Goal: Task Accomplishment & Management: Use online tool/utility

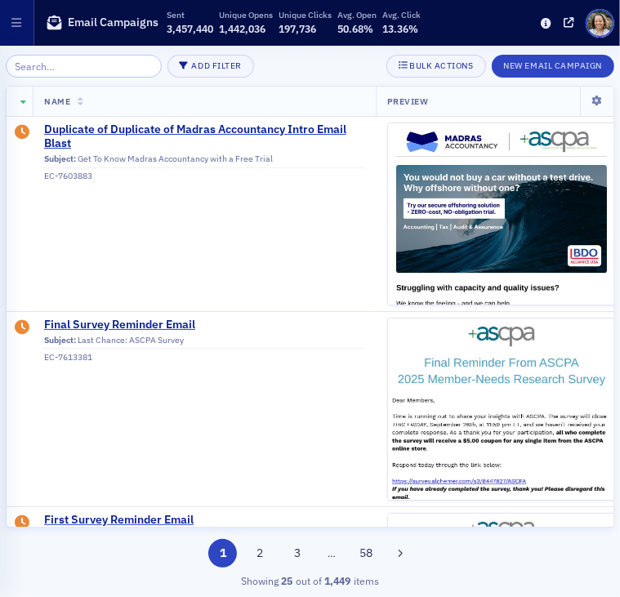
click at [65, 65] on input "search" at bounding box center [84, 66] width 156 height 23
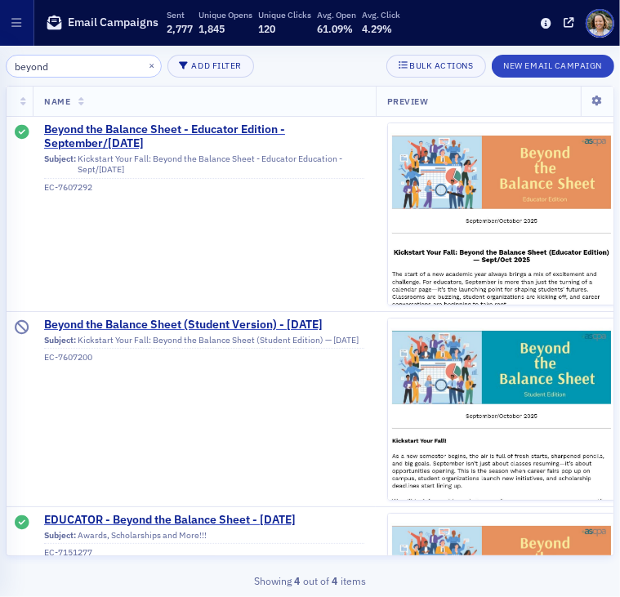
type input "beyond"
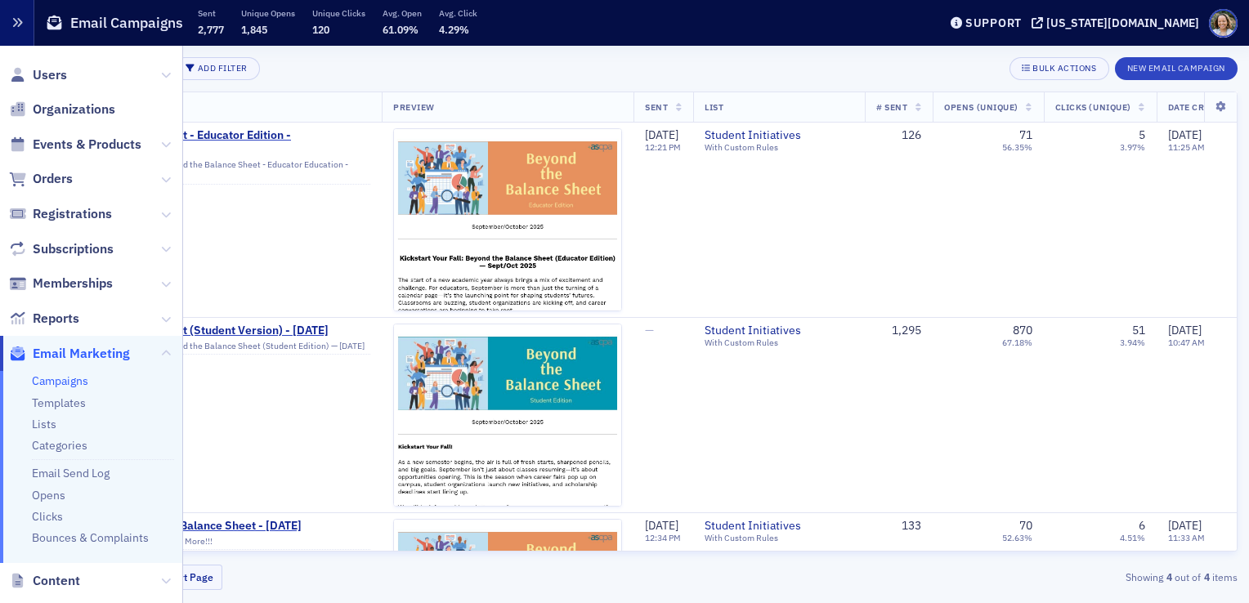
click at [14, 25] on icon "button" at bounding box center [16, 22] width 11 height 11
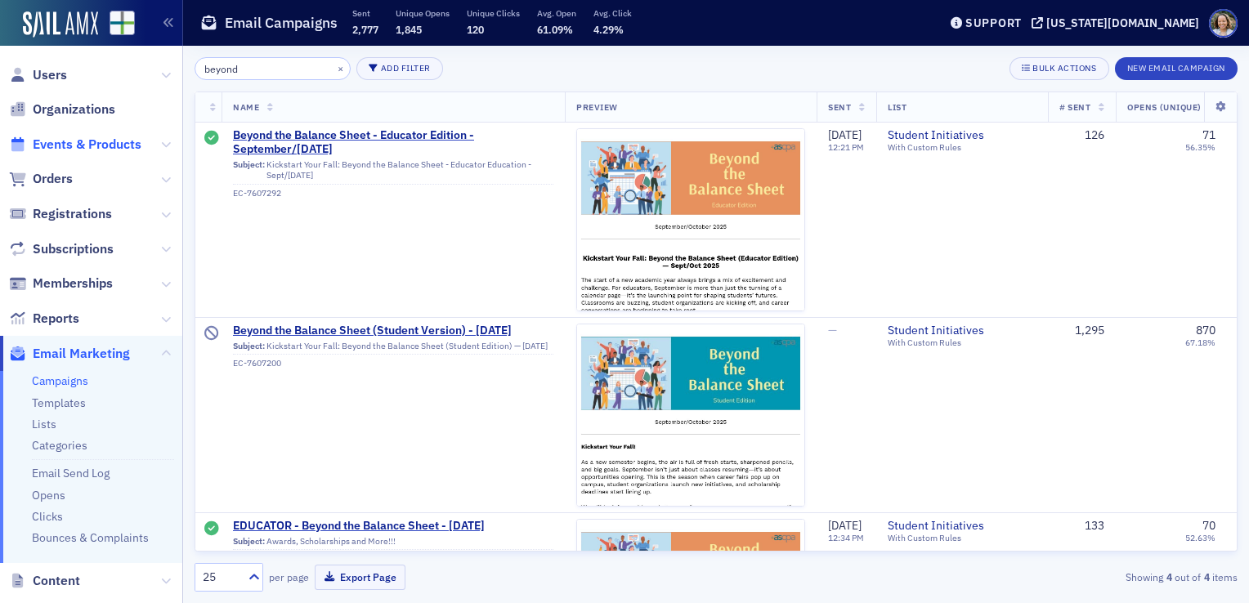
click at [92, 144] on span "Events & Products" at bounding box center [87, 145] width 109 height 18
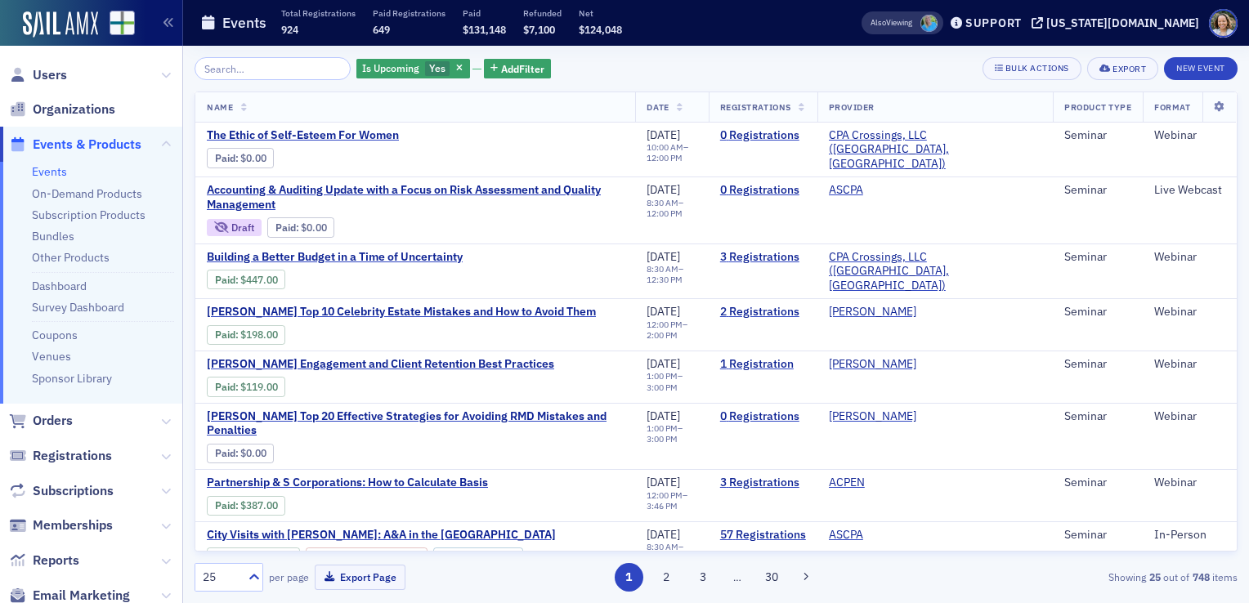
click at [251, 73] on input "search" at bounding box center [273, 68] width 156 height 23
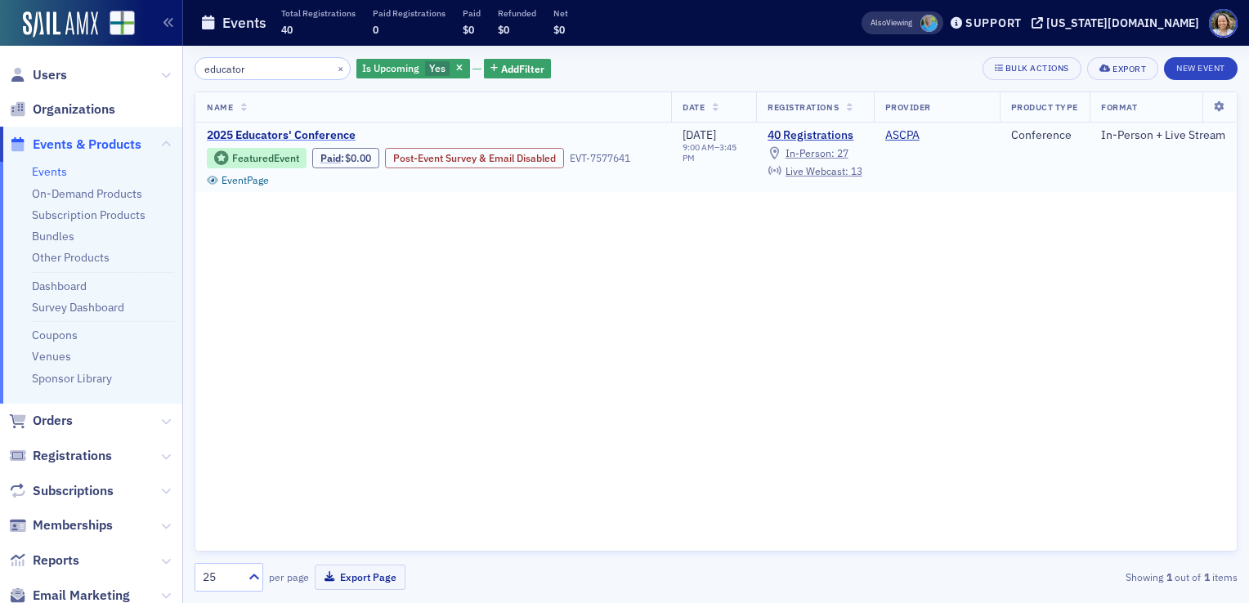
type input "educator"
click at [277, 137] on span "2025 Educators' Conference" at bounding box center [344, 135] width 275 height 15
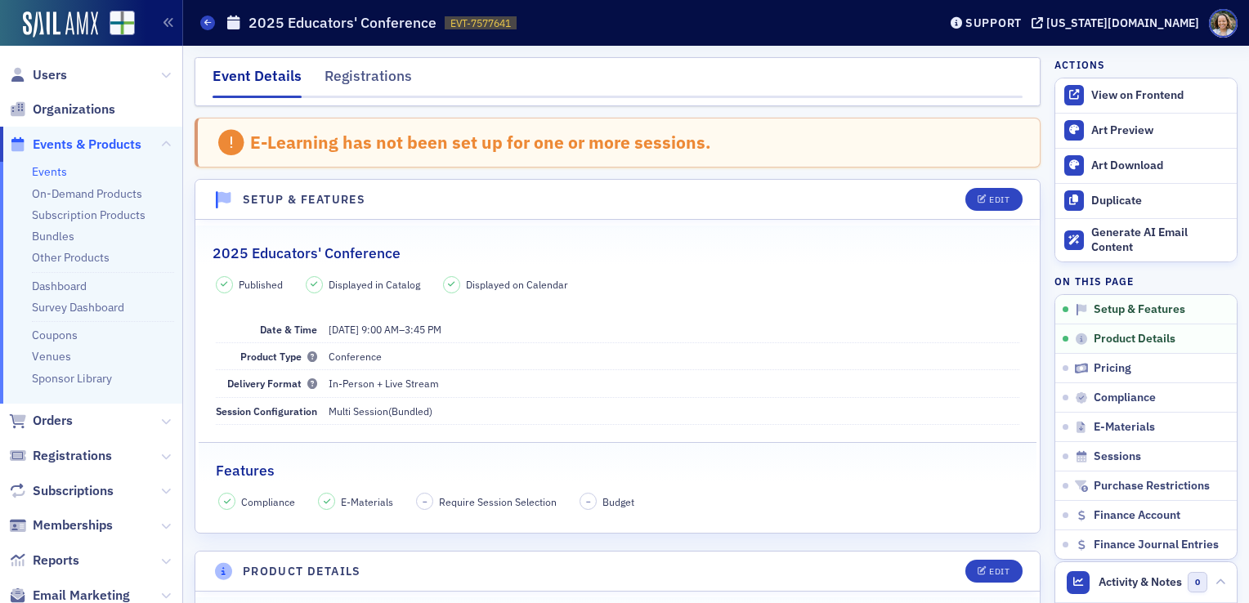
click at [215, 20] on div "Events 2025 Educators' Conference EVT-7577641 7577641" at bounding box center [556, 22] width 713 height 31
click at [211, 24] on icon at bounding box center [207, 22] width 7 height 7
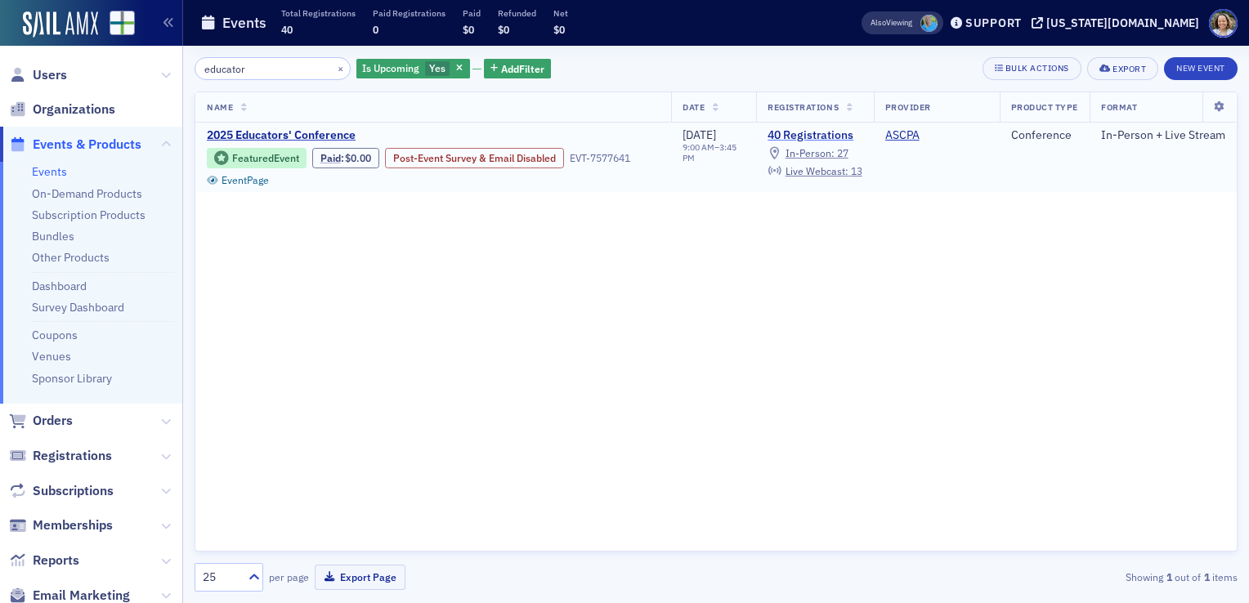
click at [620, 132] on link "40 Registrations" at bounding box center [814, 135] width 94 height 15
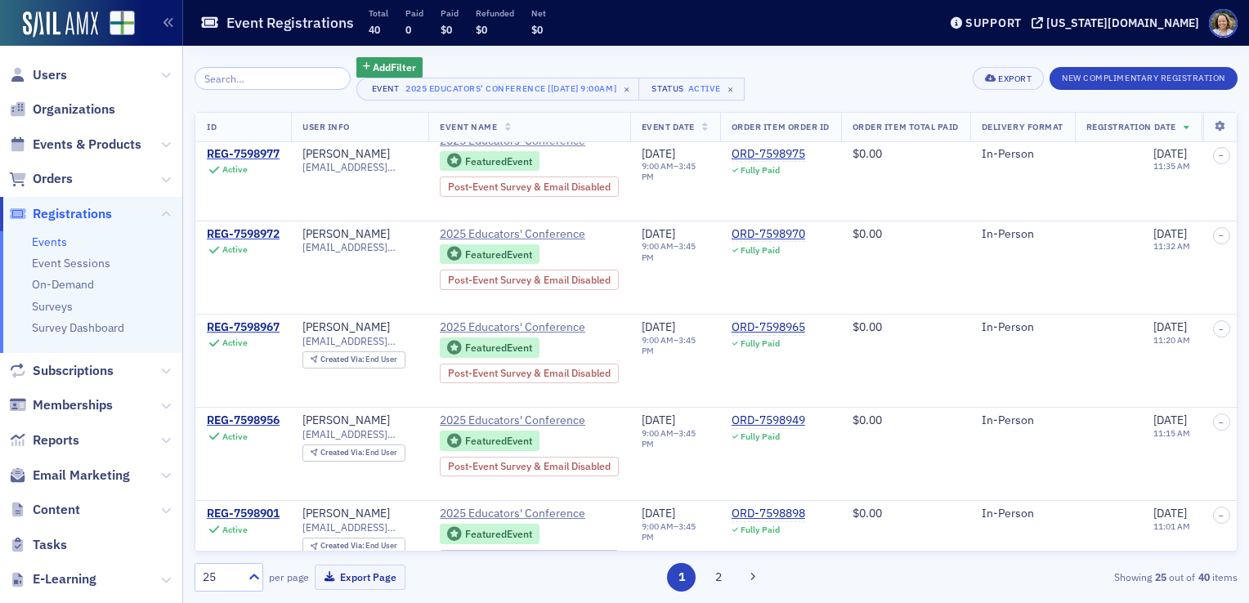
scroll to position [1922, 0]
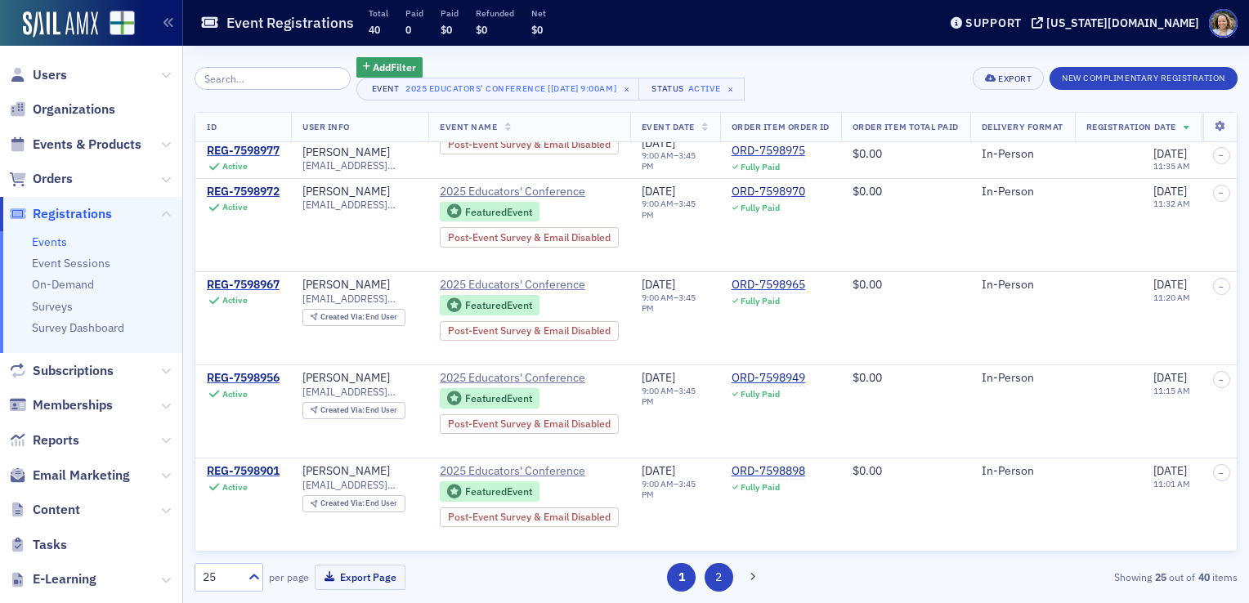
click at [620, 582] on button "2" at bounding box center [719, 577] width 29 height 29
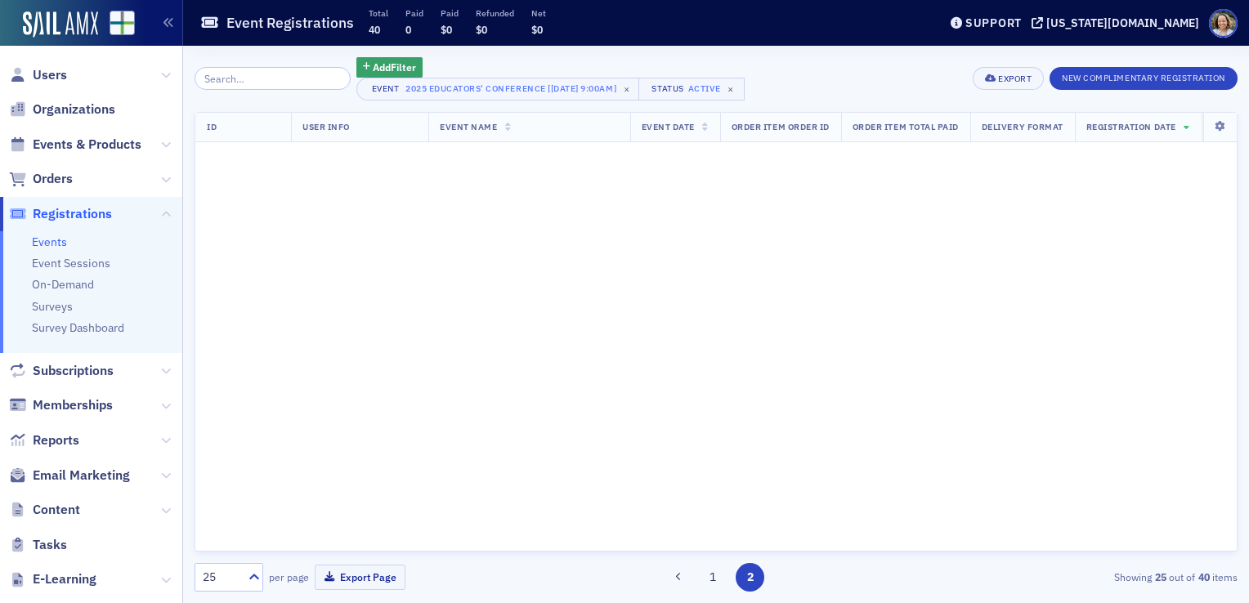
scroll to position [0, 0]
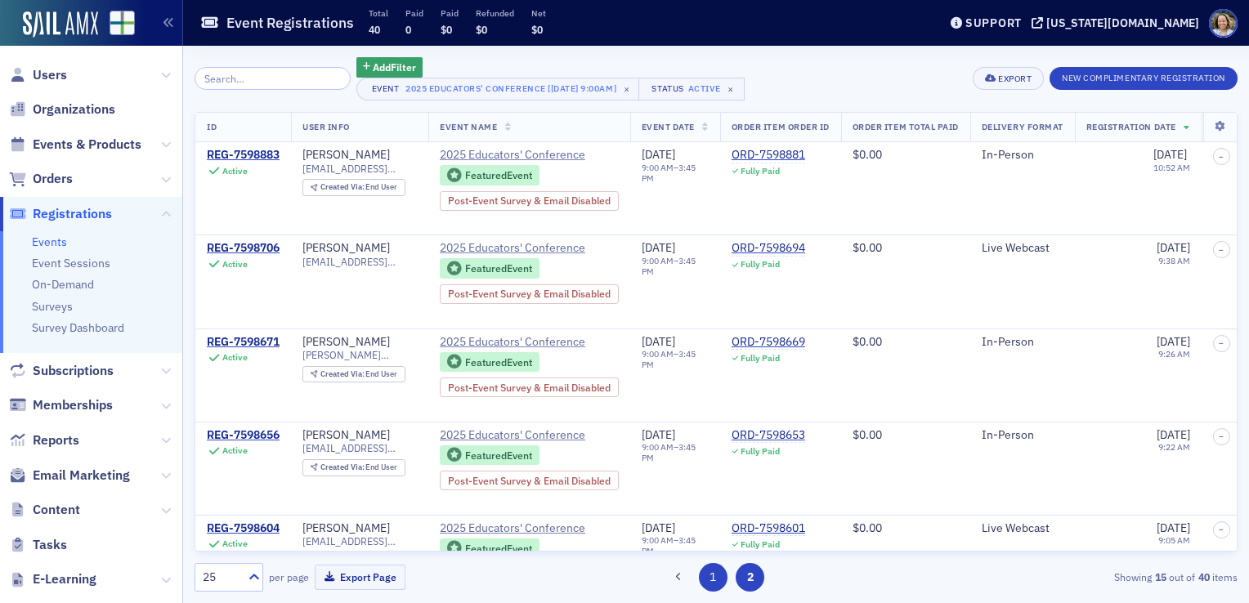
click at [620, 577] on button "1" at bounding box center [713, 577] width 29 height 29
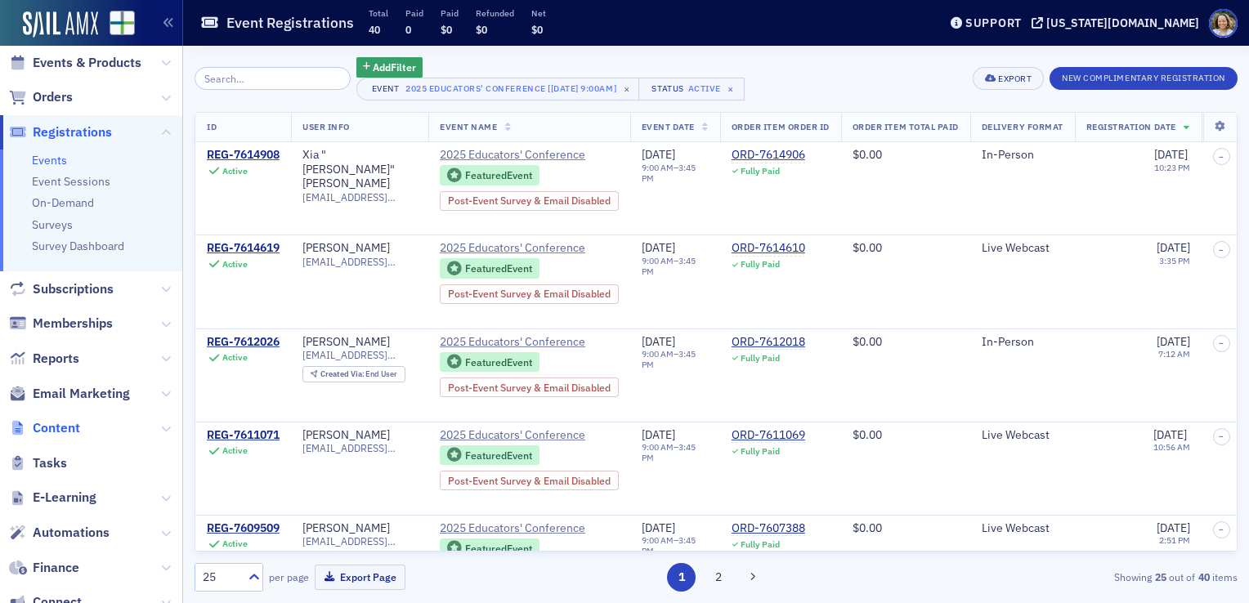
click at [72, 429] on span "Content" at bounding box center [56, 428] width 47 height 18
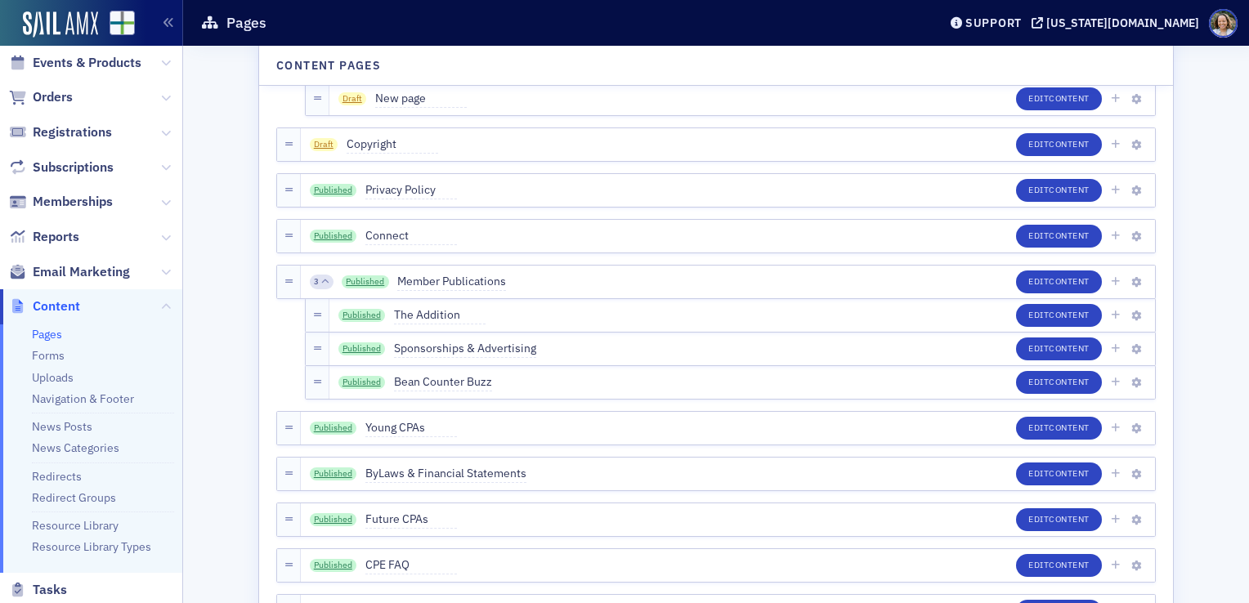
scroll to position [736, 0]
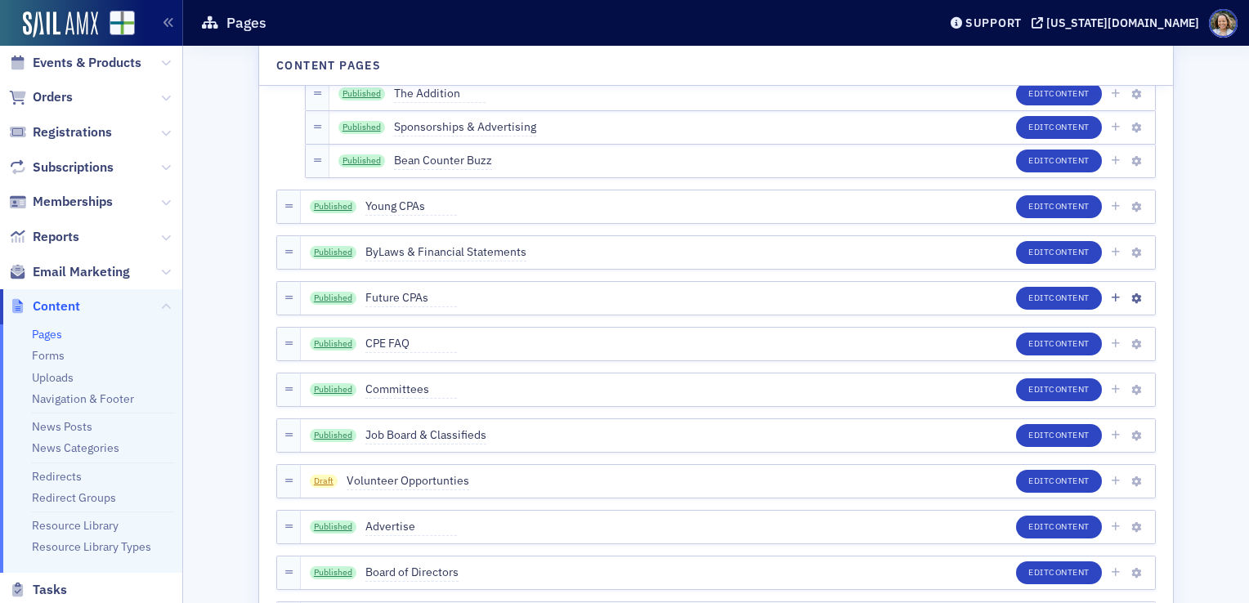
click at [285, 299] on div at bounding box center [288, 298] width 23 height 33
click at [390, 297] on span "Future CPAs" at bounding box center [411, 298] width 92 height 18
click at [319, 302] on link "Published" at bounding box center [333, 298] width 47 height 13
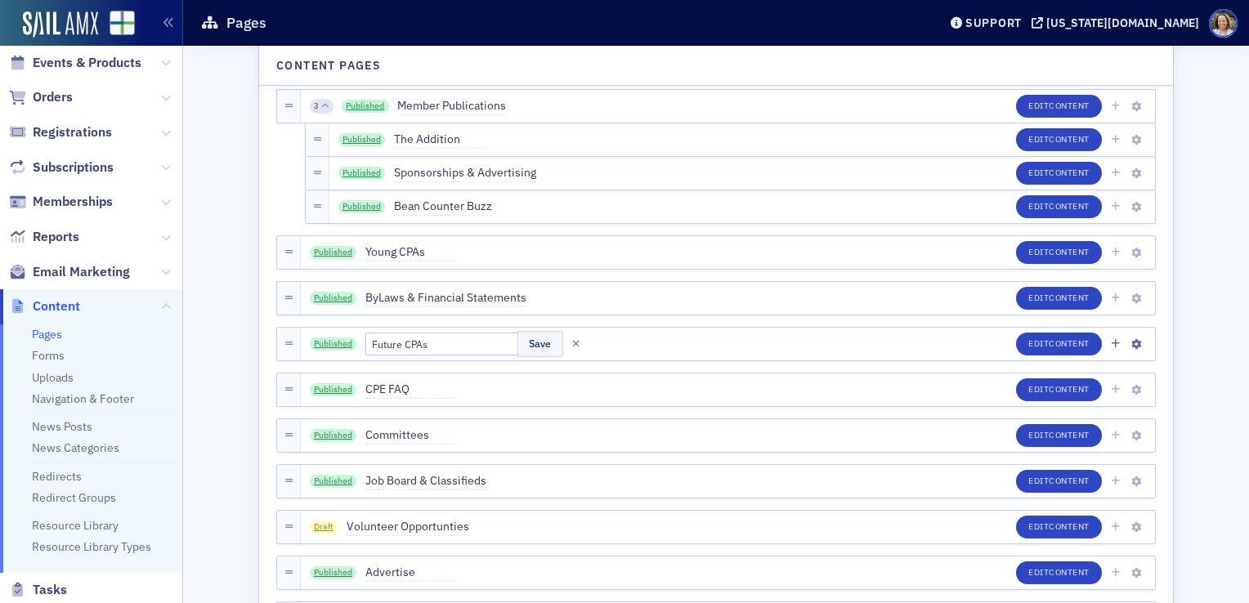
scroll to position [608, 0]
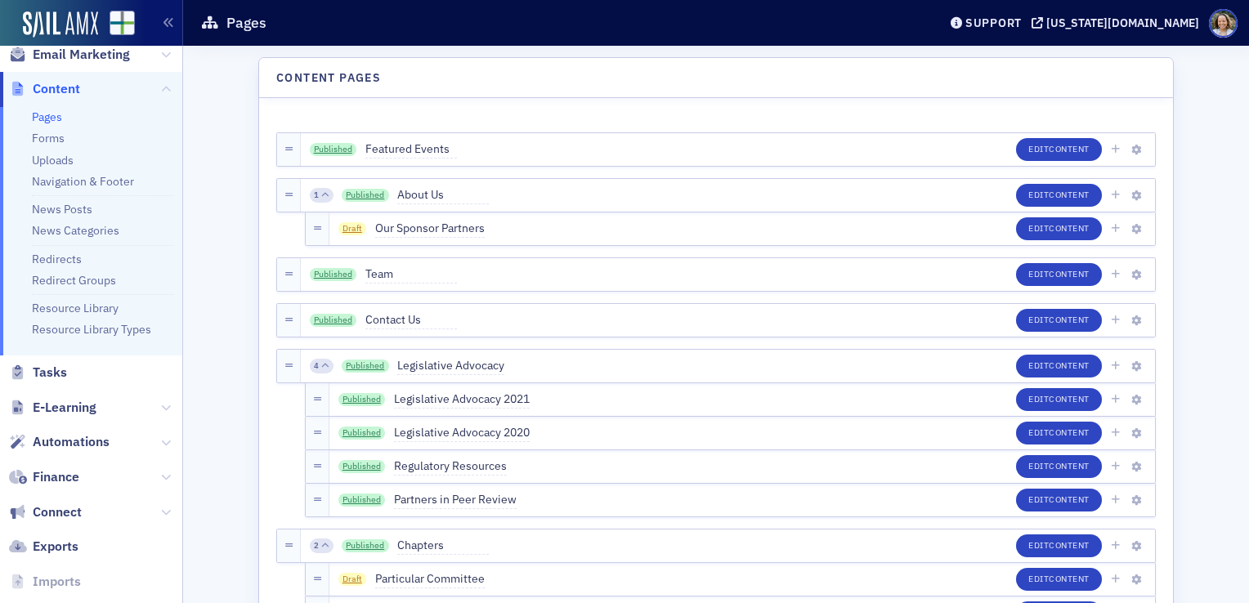
scroll to position [327, 0]
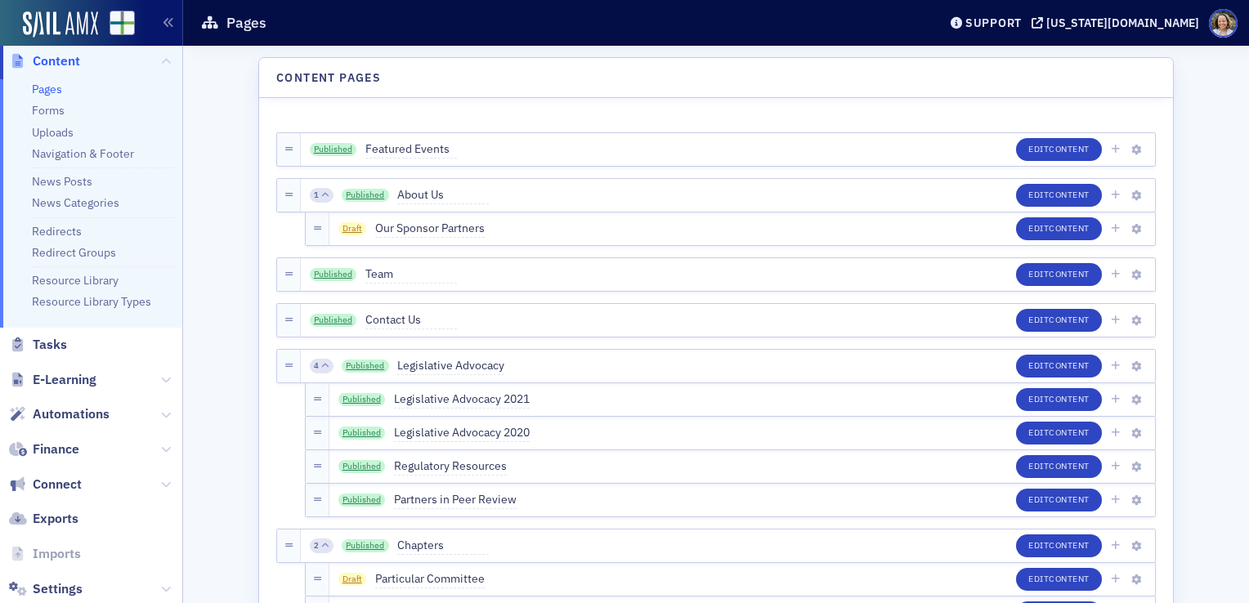
click at [56, 92] on link "Pages" at bounding box center [47, 89] width 30 height 15
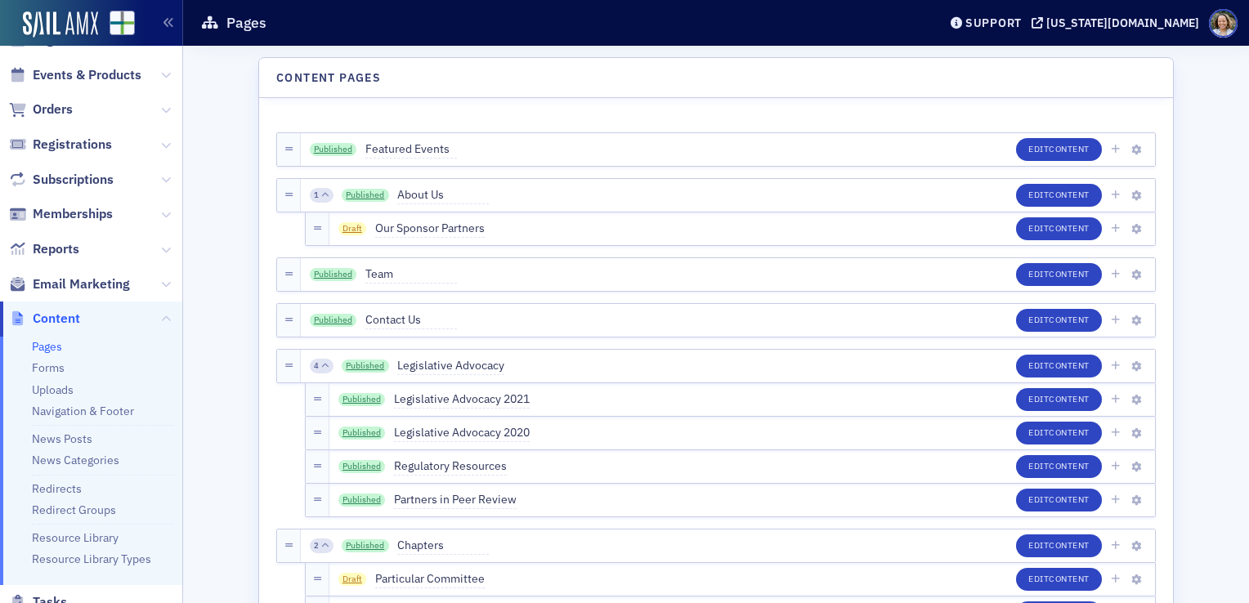
scroll to position [0, 0]
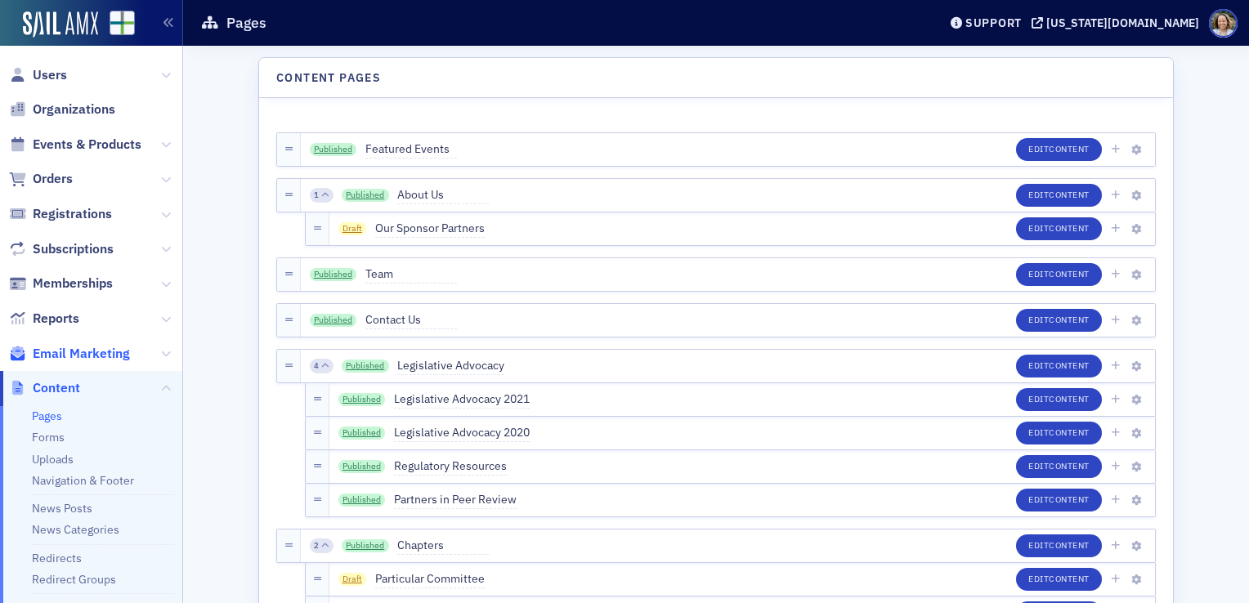
click at [82, 357] on span "Email Marketing" at bounding box center [81, 354] width 97 height 18
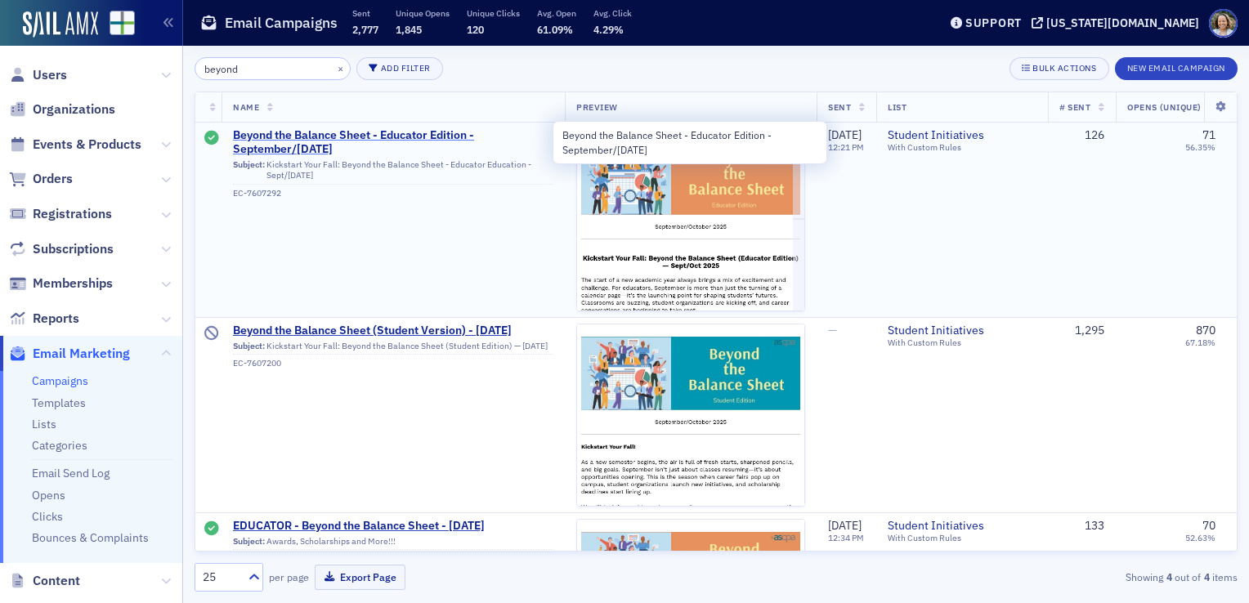
click at [409, 132] on span "Beyond the Balance Sheet - Educator Edition - September/[DATE]" at bounding box center [393, 142] width 320 height 29
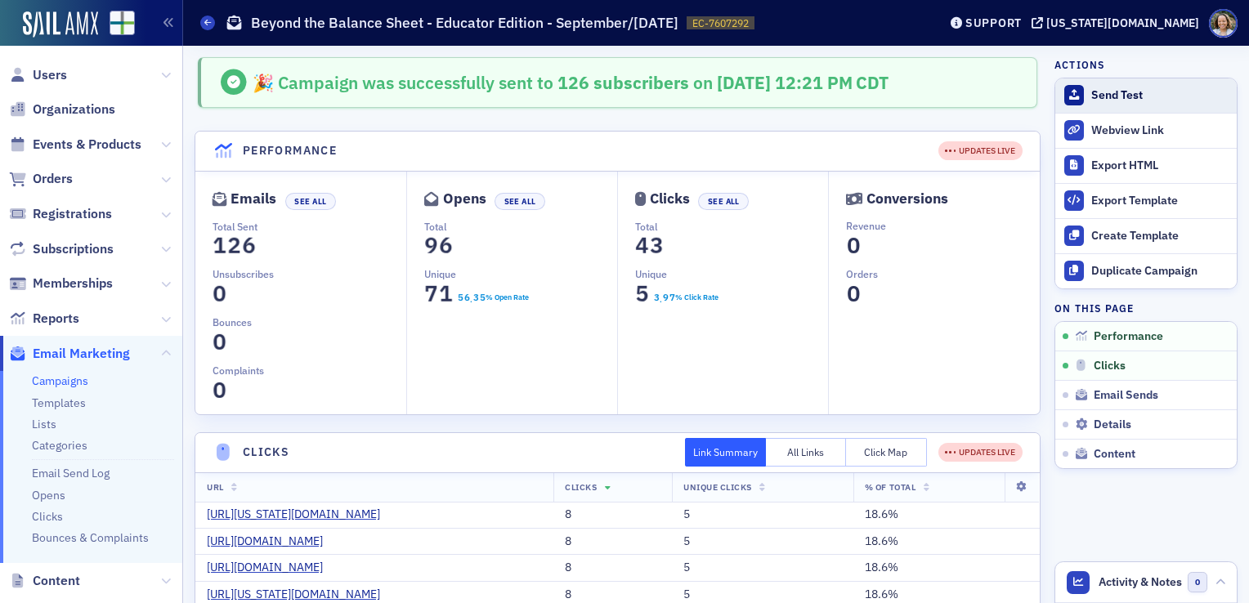
click at [620, 88] on div "Send Test" at bounding box center [1159, 95] width 137 height 15
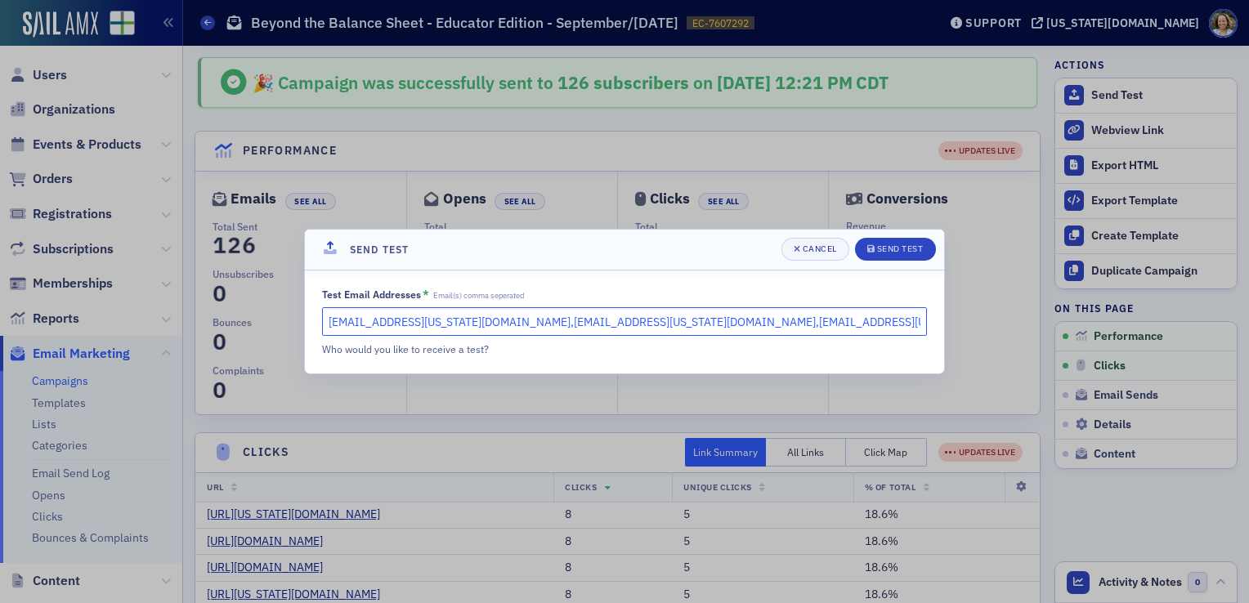
click at [620, 325] on input "fholland@alabama.cpa,slowery@alabama.cpa,kgates@alabama.cpa" at bounding box center [624, 321] width 605 height 29
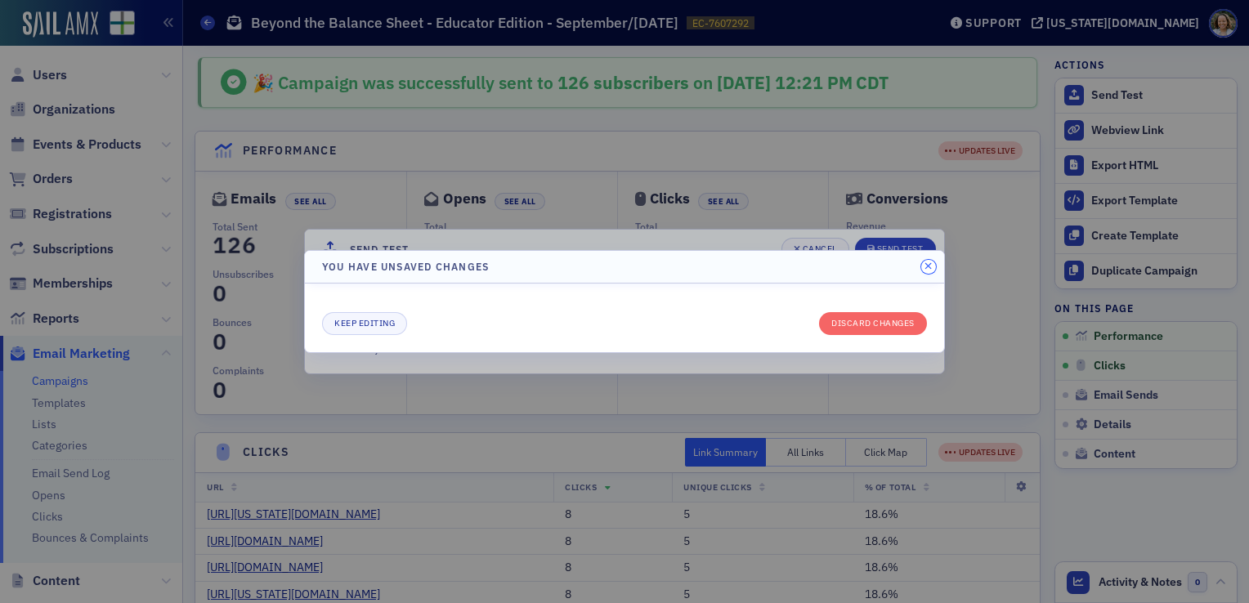
click at [620, 265] on icon "button" at bounding box center [927, 267] width 7 height 10
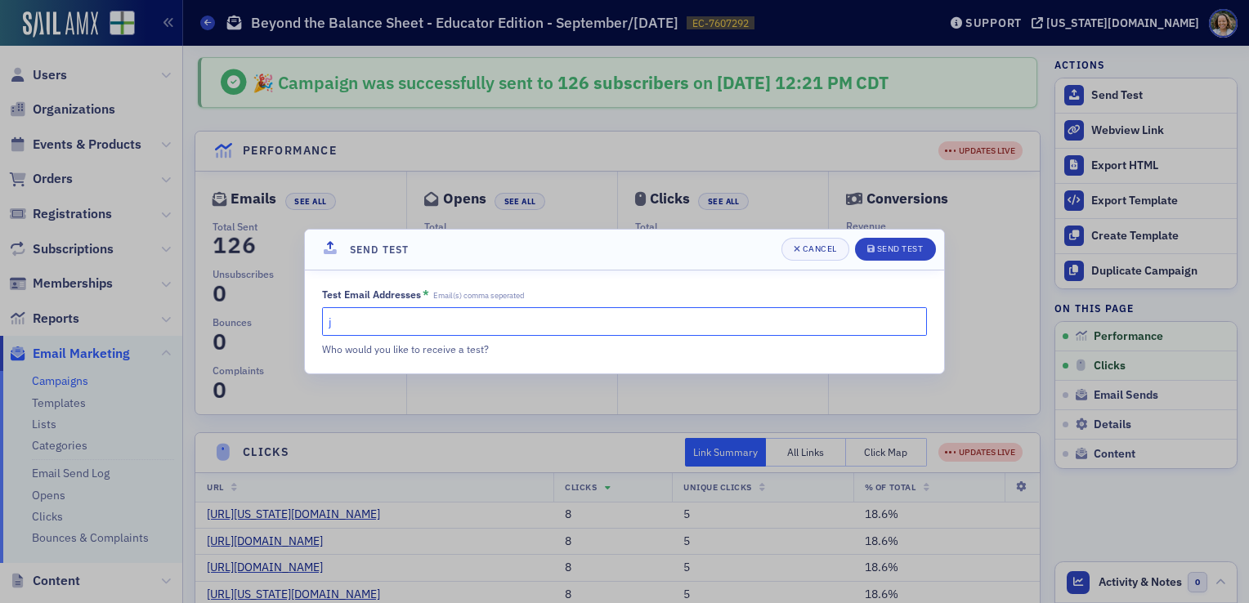
click at [487, 322] on input "j" at bounding box center [624, 321] width 605 height 29
paste input "birmingham@alabama.cpa"
type input "jbirmingham@alabama.cpa"
click at [620, 247] on div "Send Test" at bounding box center [900, 248] width 47 height 9
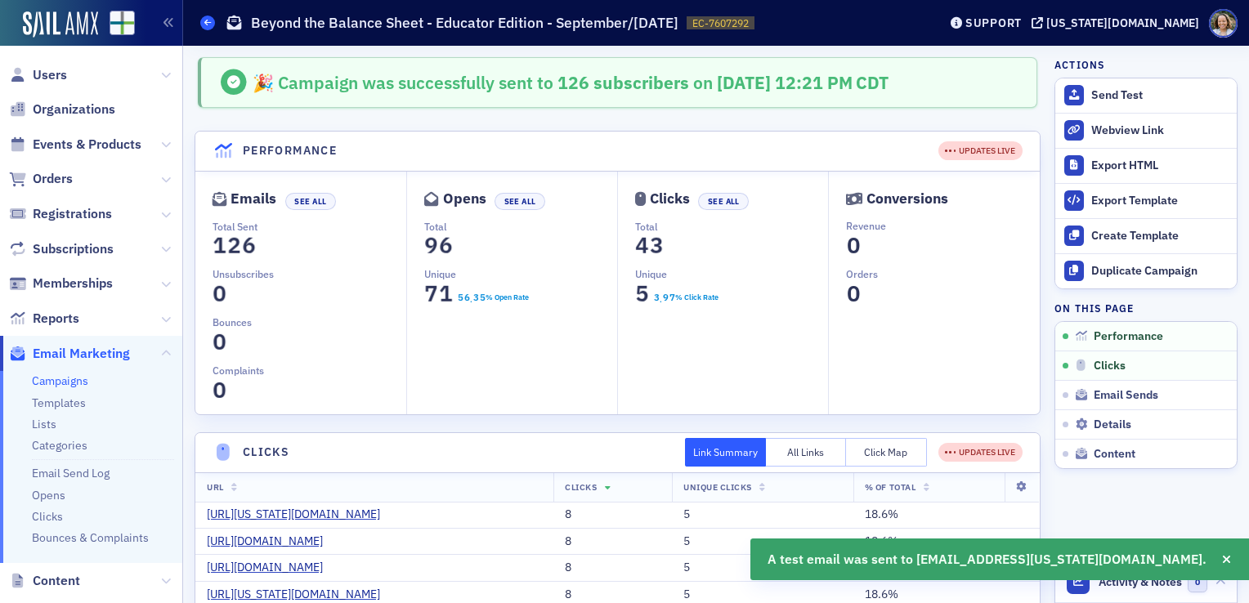
click at [210, 22] on icon at bounding box center [207, 22] width 7 height 7
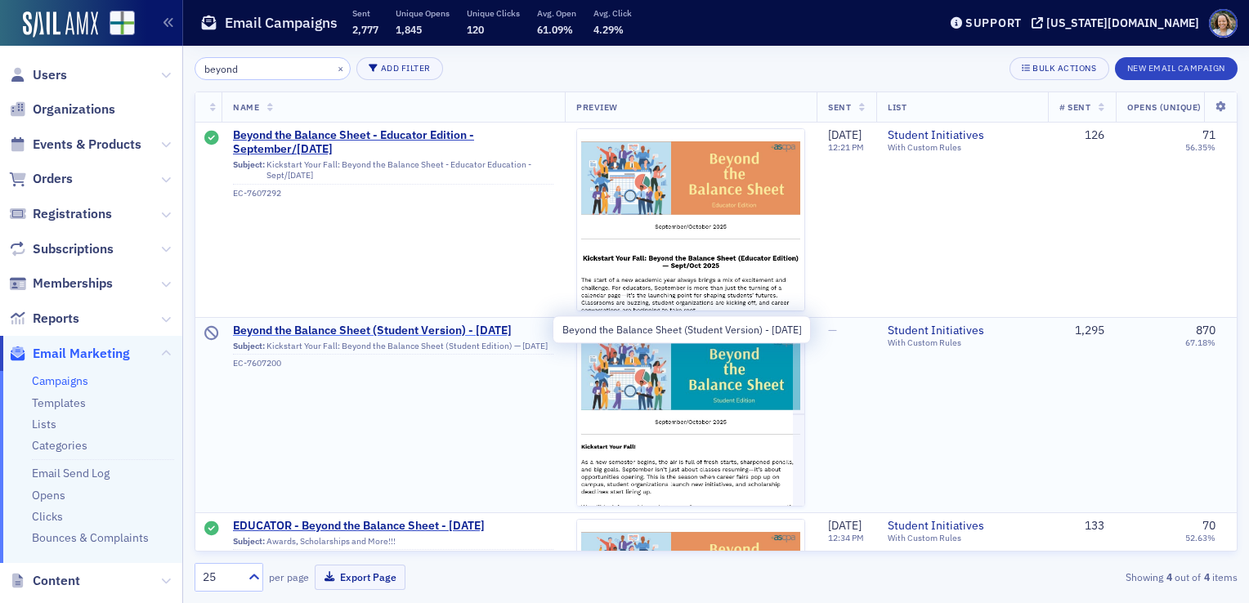
click at [368, 333] on span "Beyond the Balance Sheet (Student Version) - [DATE]" at bounding box center [393, 331] width 320 height 15
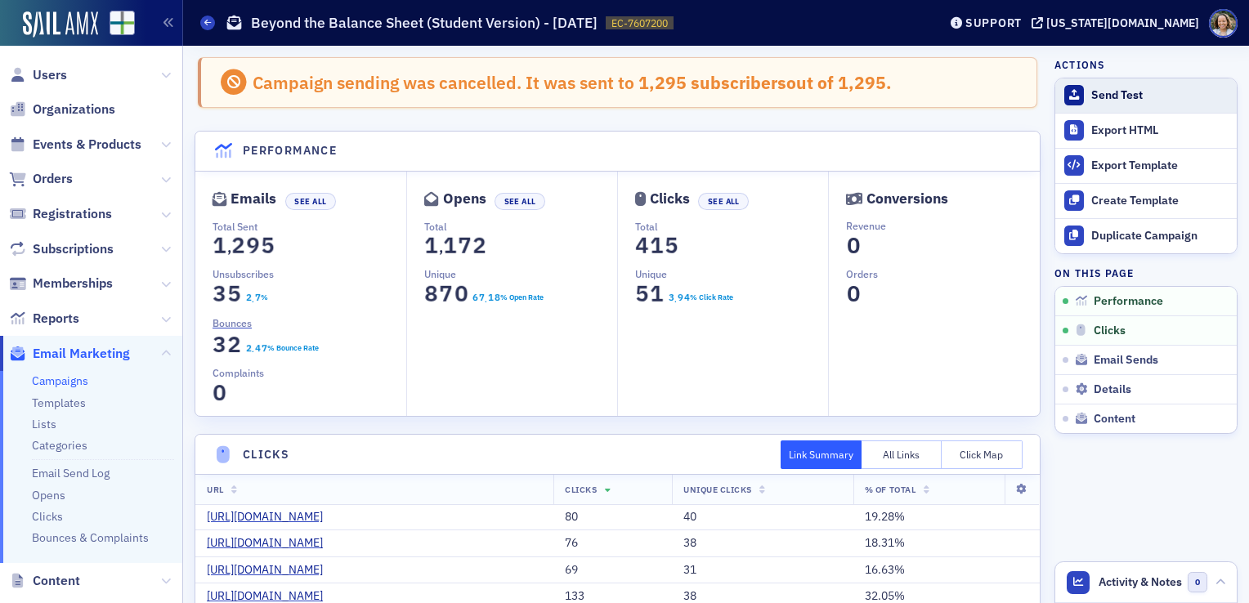
click at [620, 87] on button "Send Test" at bounding box center [1145, 95] width 181 height 34
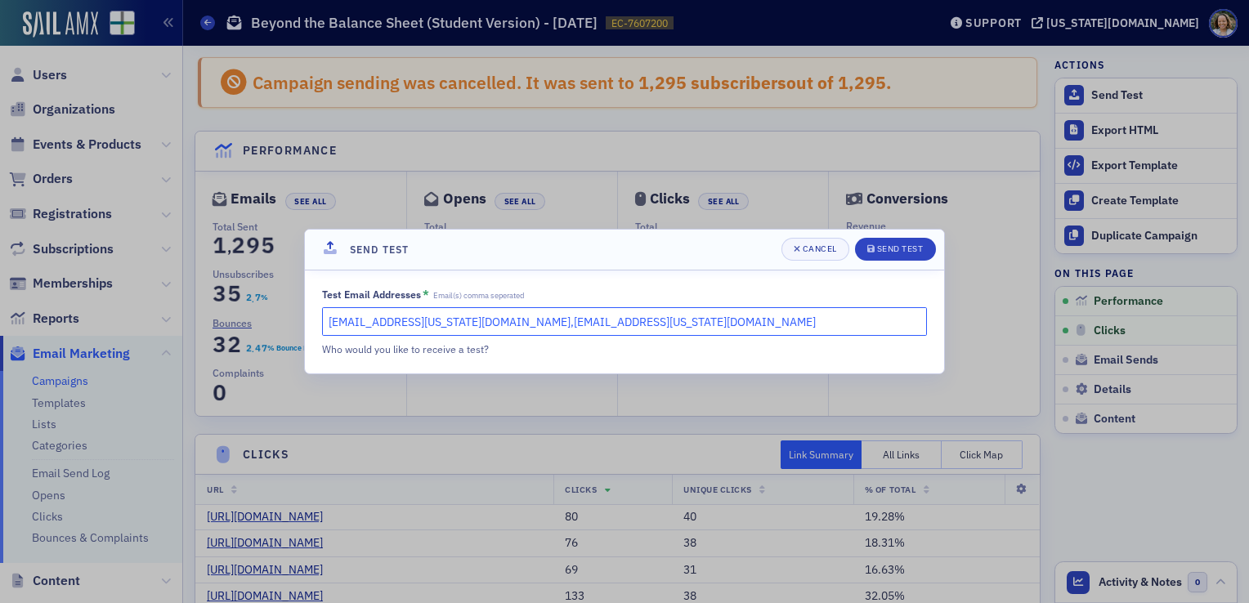
drag, startPoint x: 449, startPoint y: 322, endPoint x: 261, endPoint y: 322, distance: 188.0
click at [261, 322] on div "Send Test Cancel Send Test Test Email Addresses * Email(s) comma seperated fhol…" at bounding box center [624, 301] width 1249 height 603
type input "jbirmingham@alabama.cpa"
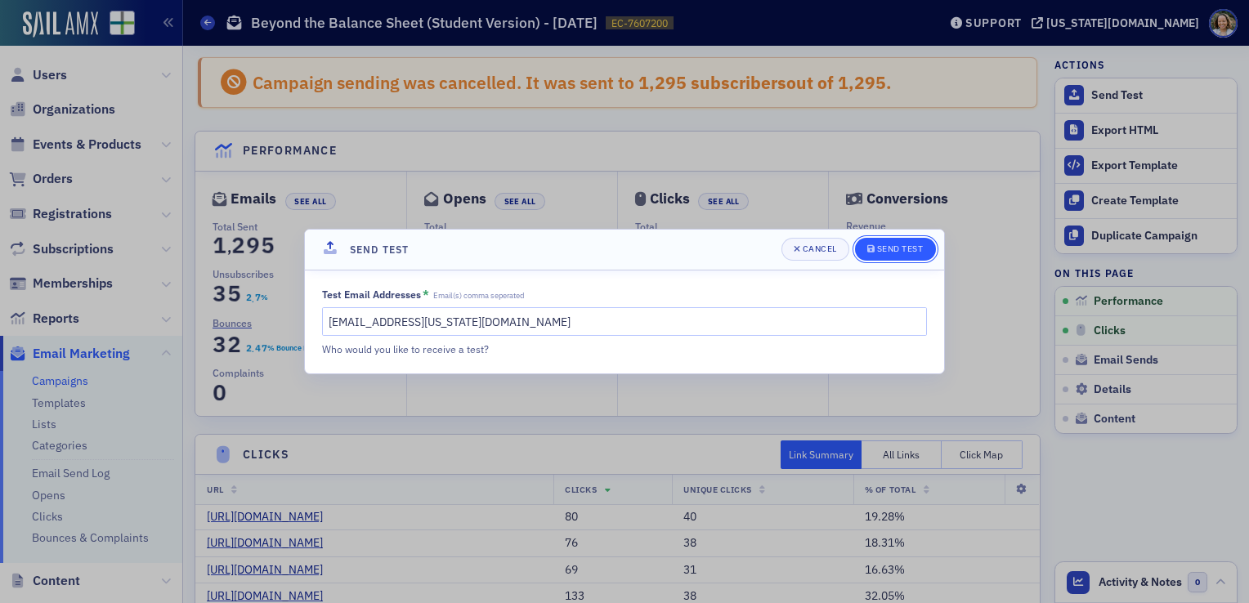
click at [620, 247] on icon "submit" at bounding box center [870, 248] width 7 height 9
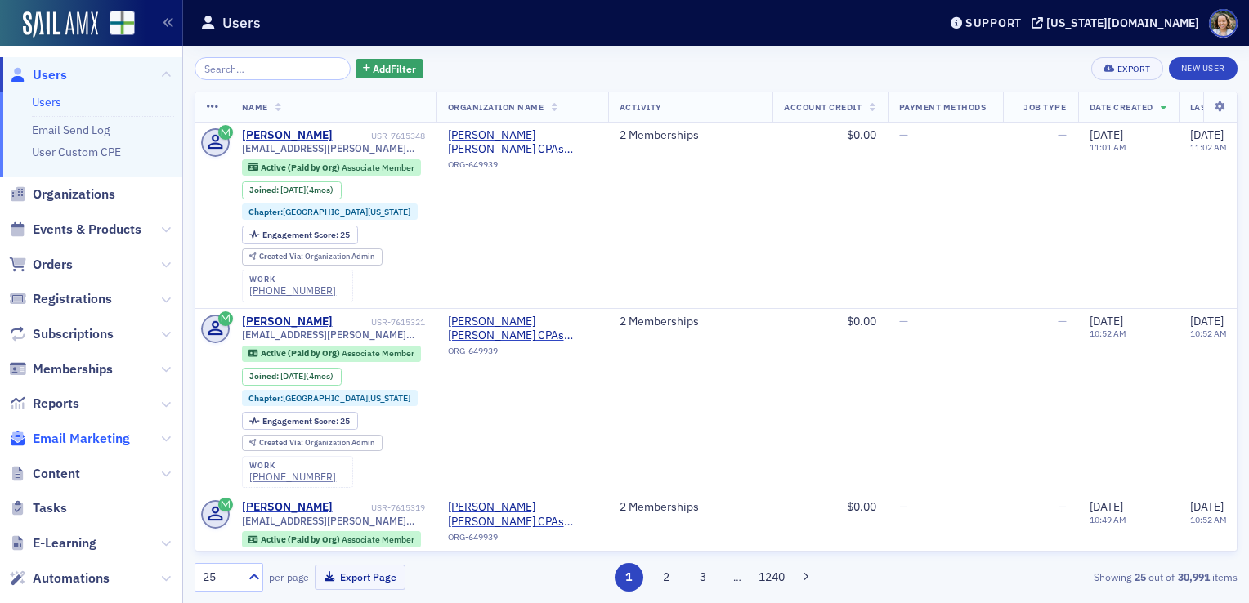
click at [87, 441] on span "Email Marketing" at bounding box center [81, 439] width 97 height 18
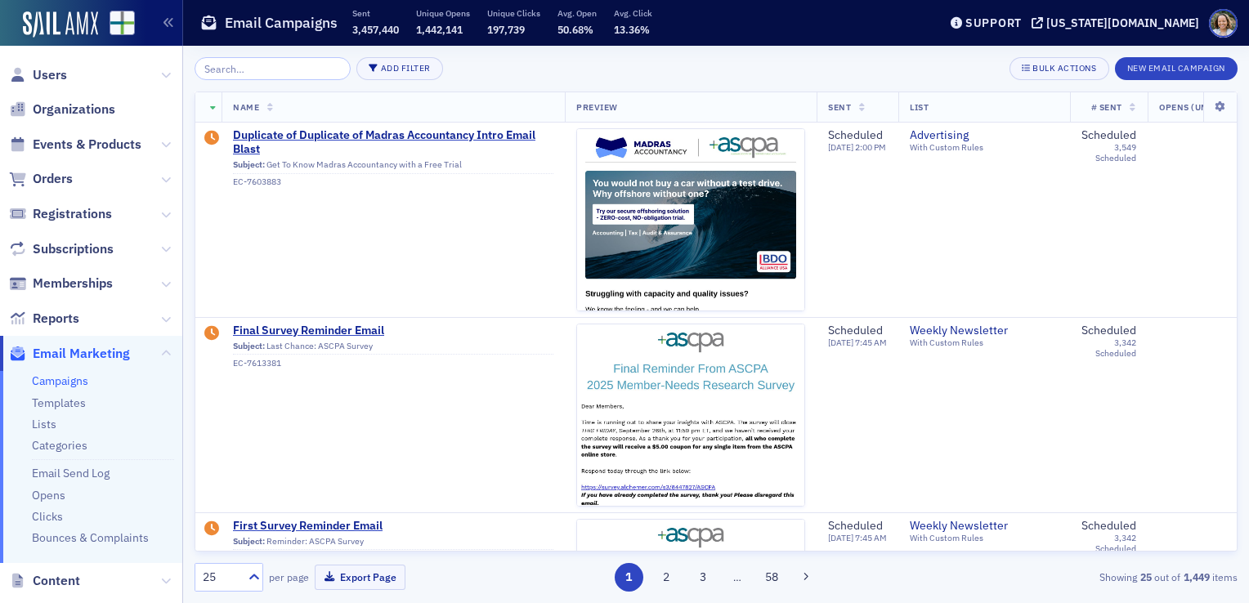
click at [271, 73] on input "search" at bounding box center [273, 68] width 156 height 23
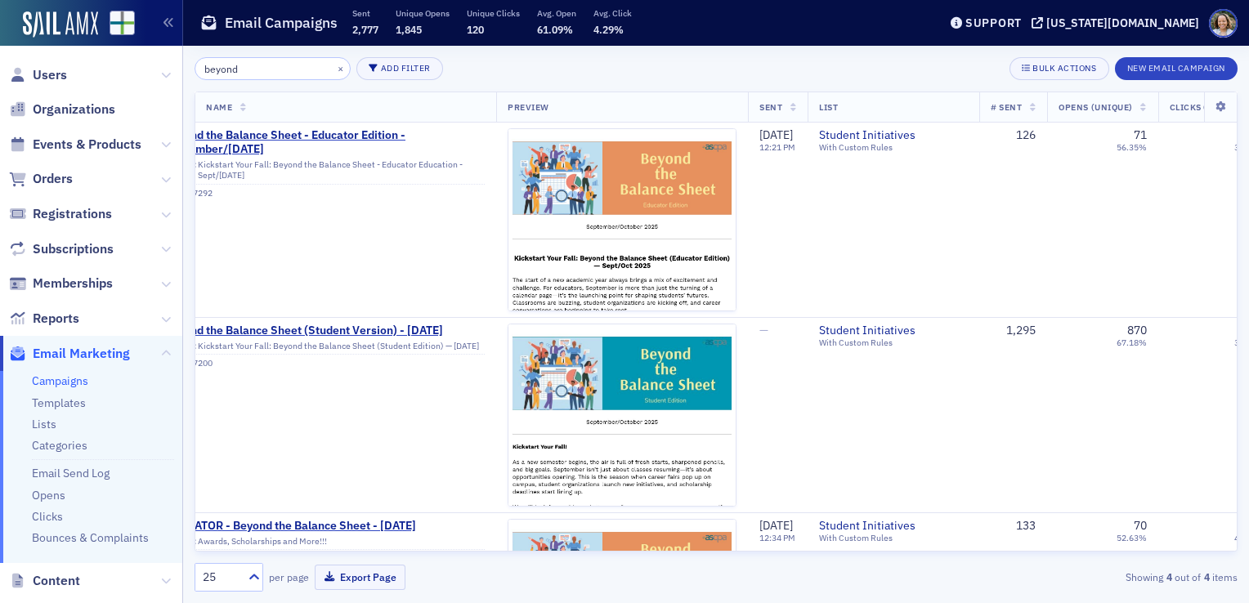
scroll to position [0, 69]
type input "beyond"
